Goal: Task Accomplishment & Management: Manage account settings

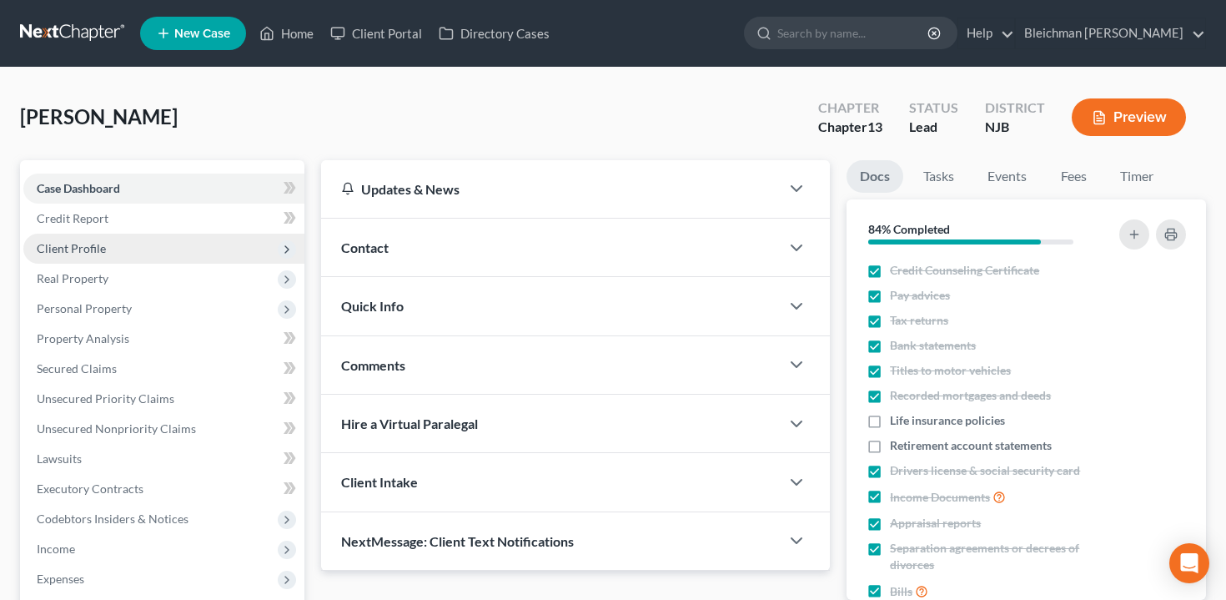
click at [83, 248] on span "Client Profile" at bounding box center [71, 248] width 69 height 14
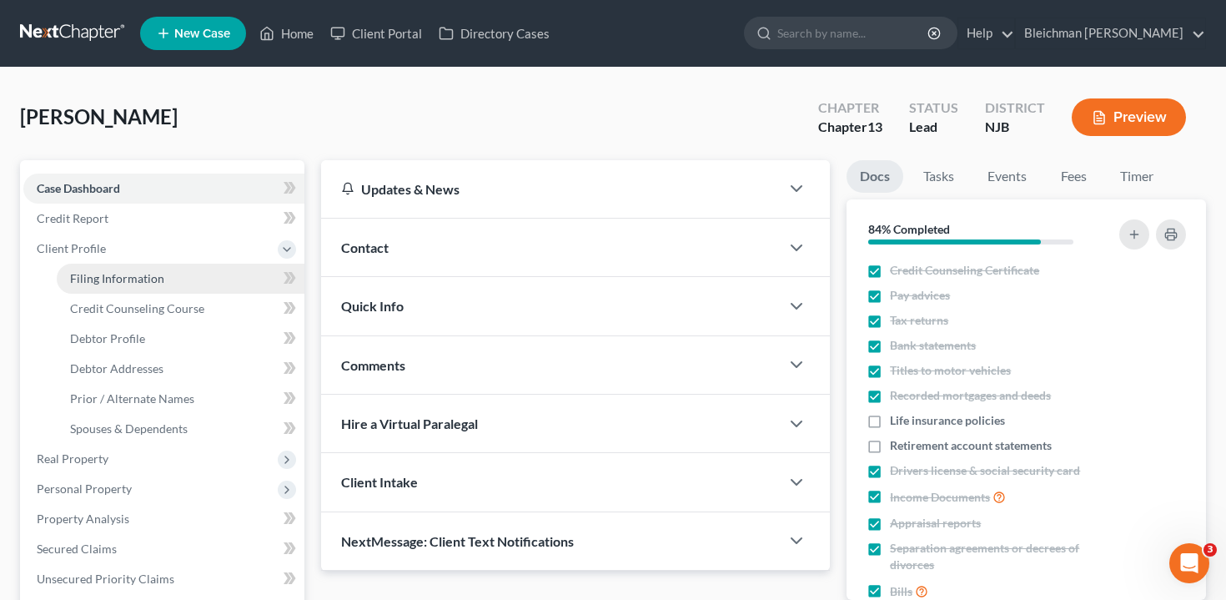
click at [109, 283] on span "Filing Information" at bounding box center [117, 278] width 94 height 14
select select "1"
select select "0"
select select "3"
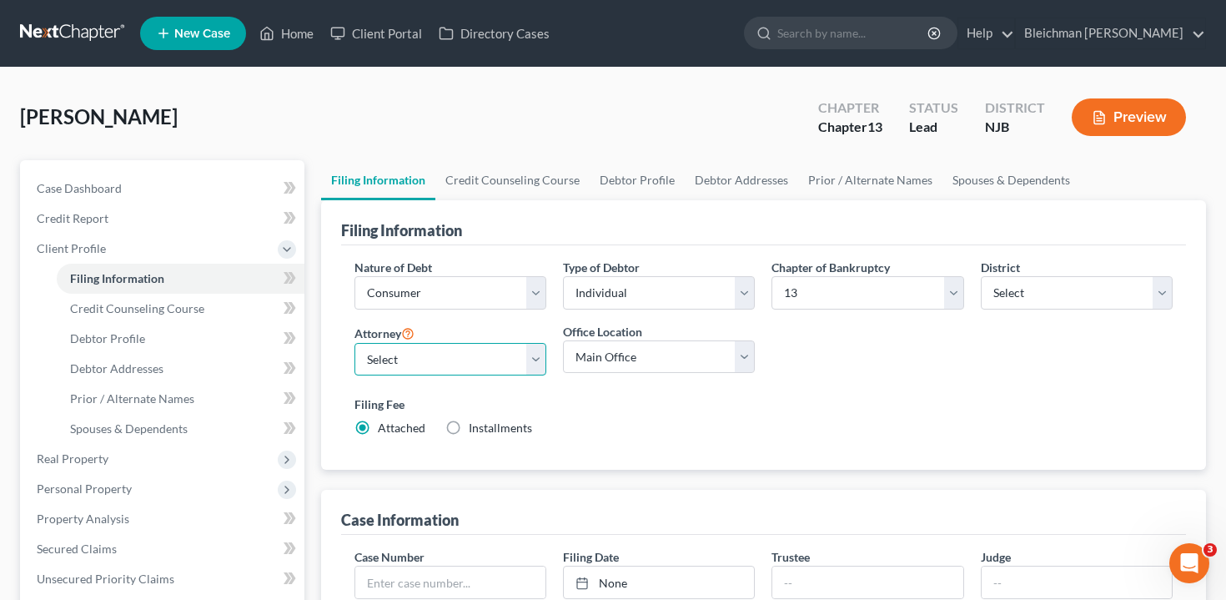
click at [477, 363] on select "Select [PERSON_NAME] - NJB [PERSON_NAME] - NYSB [PERSON_NAME] - NJB [PERSON_NAM…" at bounding box center [451, 359] width 192 height 33
click at [355, 343] on select "Select [PERSON_NAME] - NJB [PERSON_NAME] - NYSB [PERSON_NAME] - NJB [PERSON_NAM…" at bounding box center [451, 359] width 192 height 33
click at [1157, 38] on link "Bleichman [PERSON_NAME]" at bounding box center [1110, 33] width 189 height 30
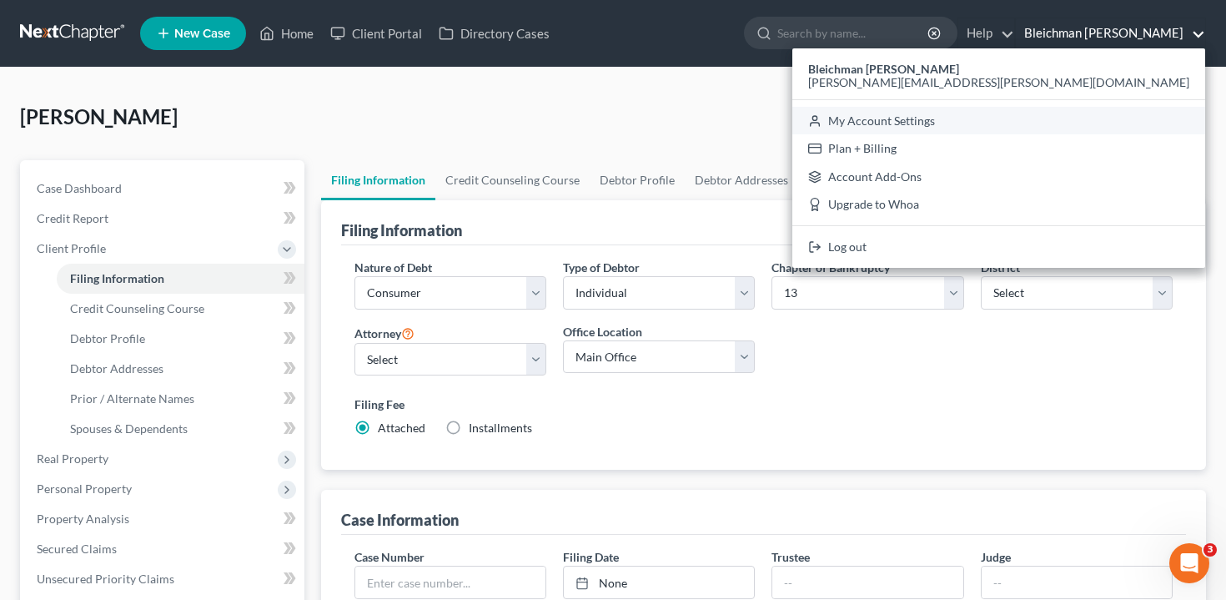
click at [1150, 118] on link "My Account Settings" at bounding box center [999, 121] width 413 height 28
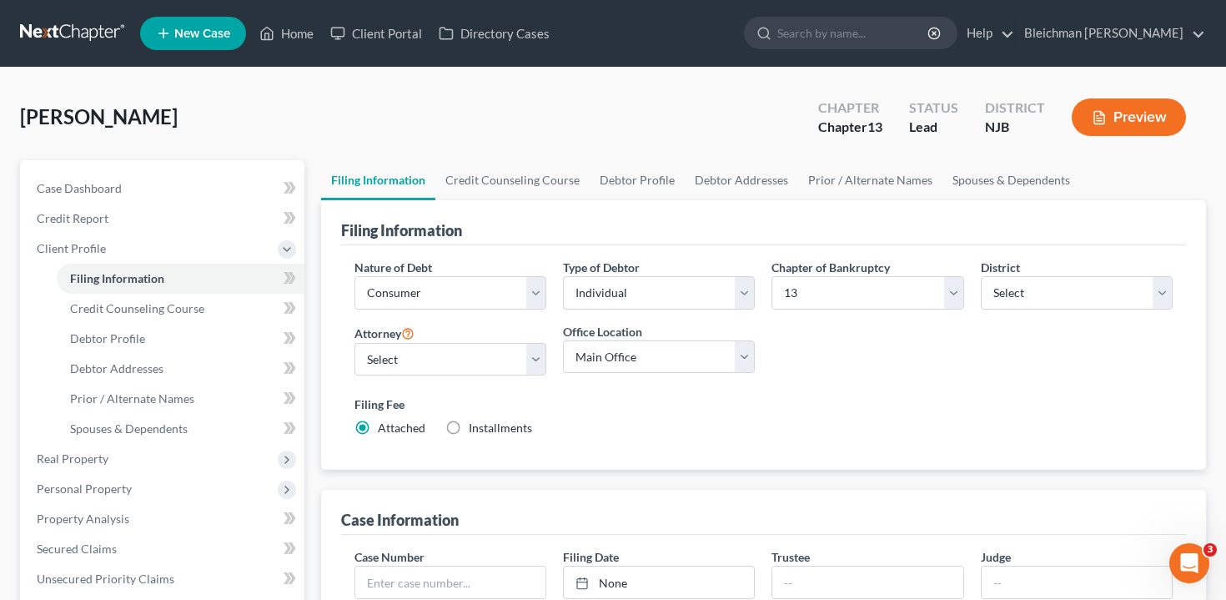
select select "51"
select select "24"
select select "33"
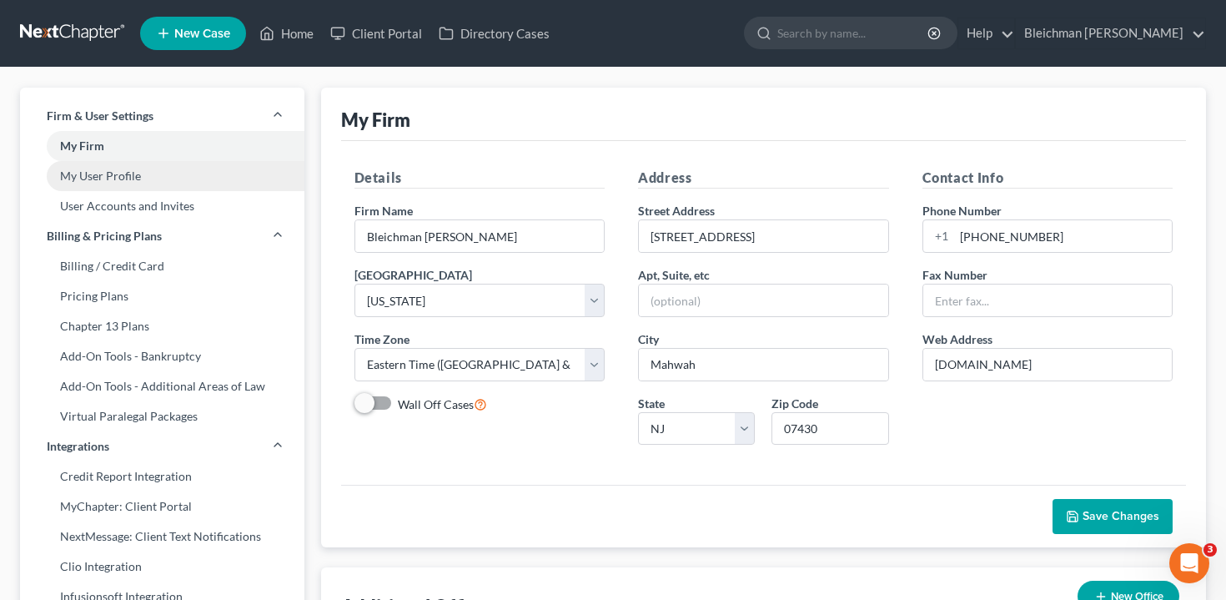
click at [164, 181] on link "My User Profile" at bounding box center [162, 176] width 284 height 30
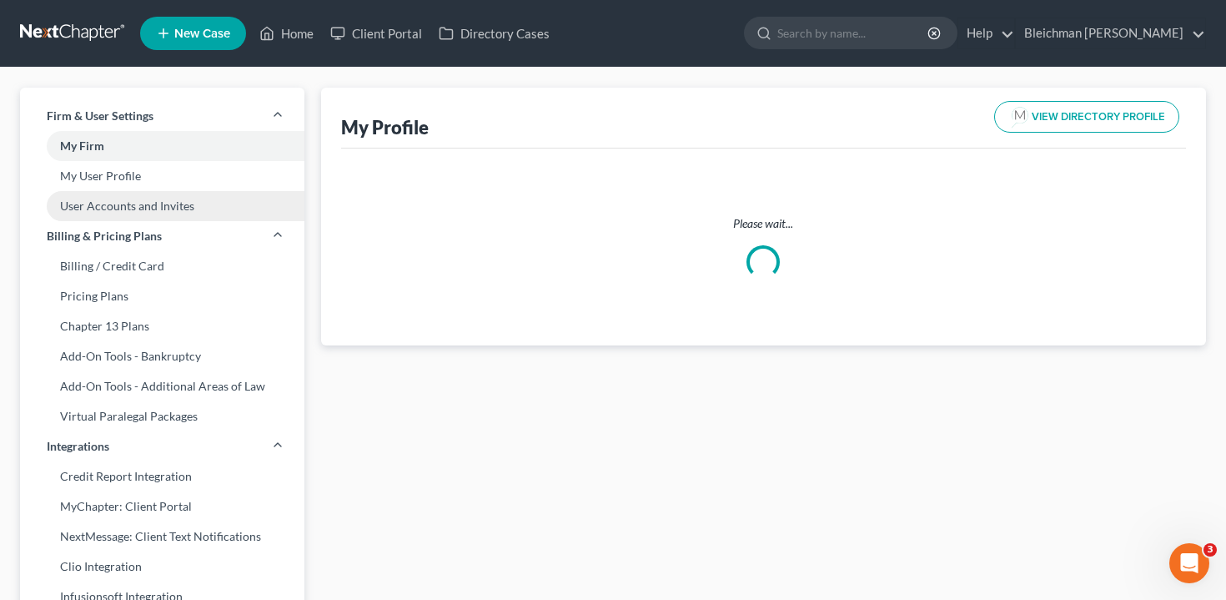
select select "33"
select select "51"
select select "attorney"
select select "0"
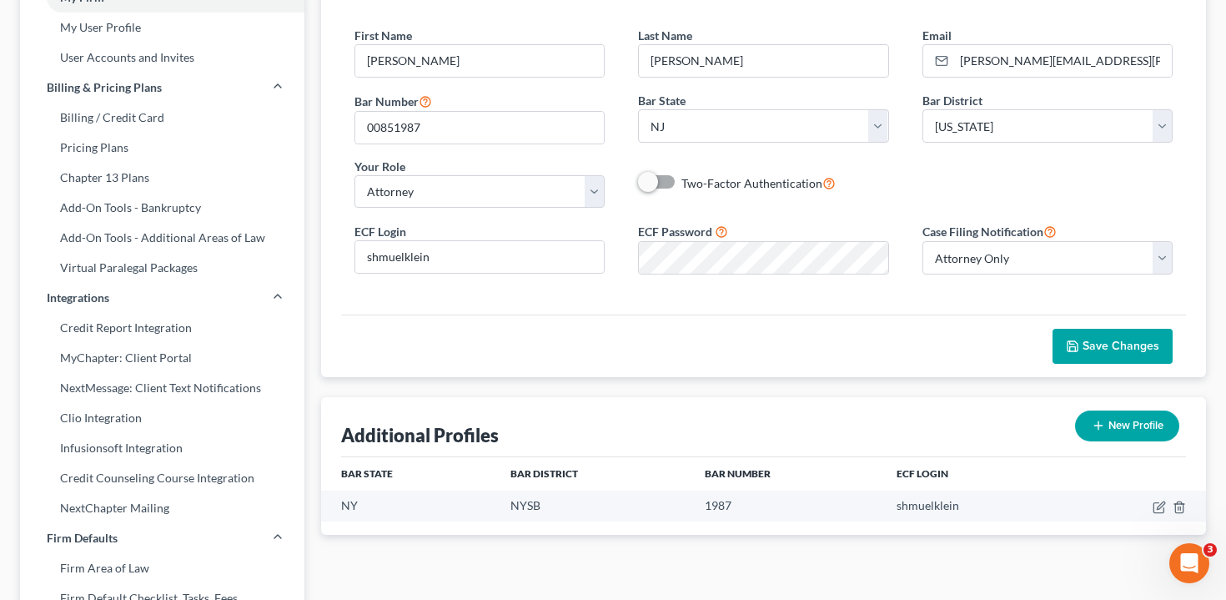
scroll to position [151, 0]
